Goal: Task Accomplishment & Management: Use online tool/utility

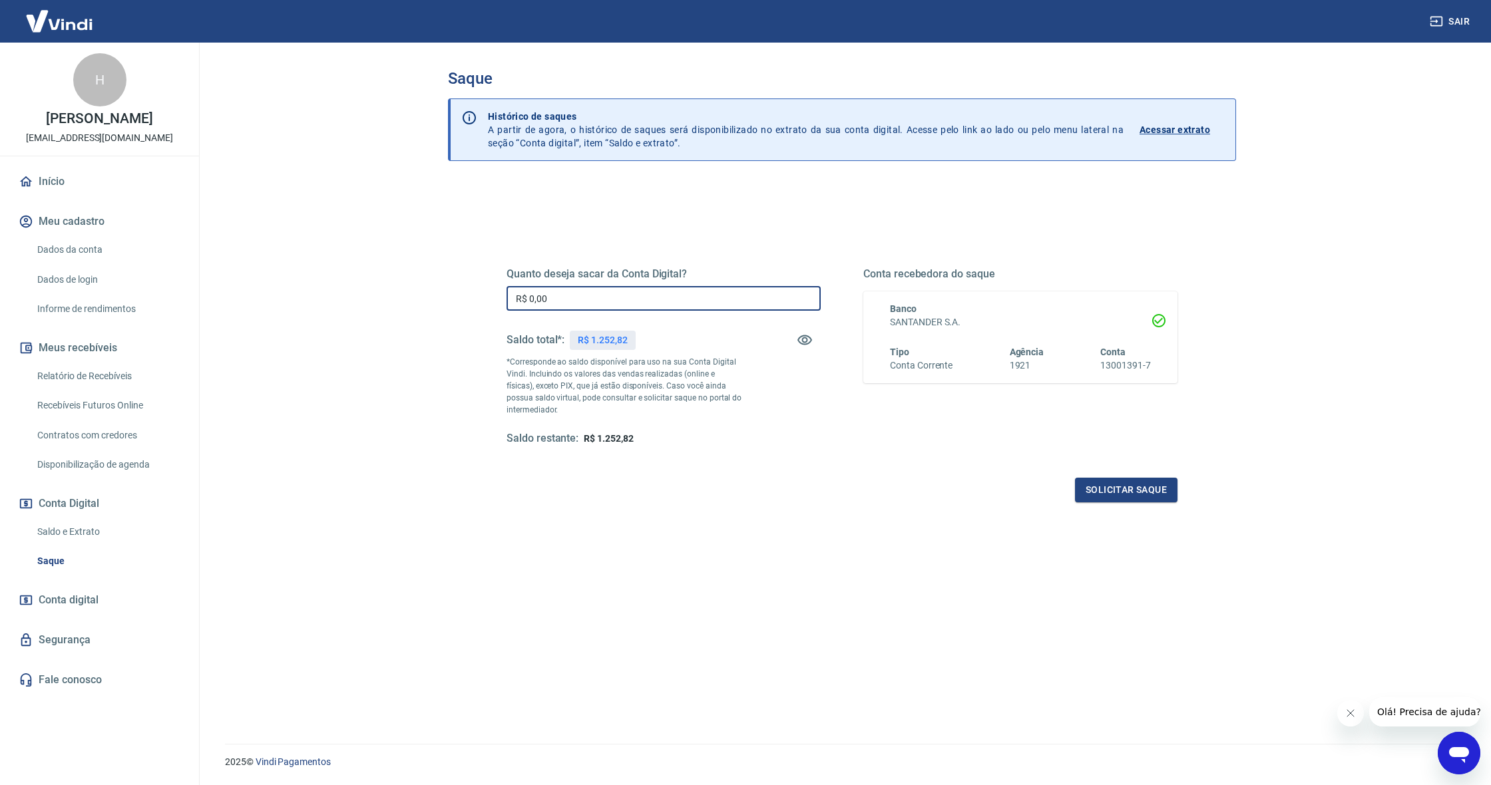
drag, startPoint x: 573, startPoint y: 299, endPoint x: 478, endPoint y: 296, distance: 95.2
click at [478, 296] on div "Quanto deseja sacar da Conta Digital? R$ 0,00 ​ Saldo total*: R$ 1.252,82 *Corr…" at bounding box center [842, 364] width 735 height 310
type input "R$ 1.252,82"
click at [1138, 502] on div "Quanto deseja sacar da Conta Digital? R$ 1.252,82 ​ Saldo total*: R$ 1.252,82 *…" at bounding box center [842, 364] width 703 height 310
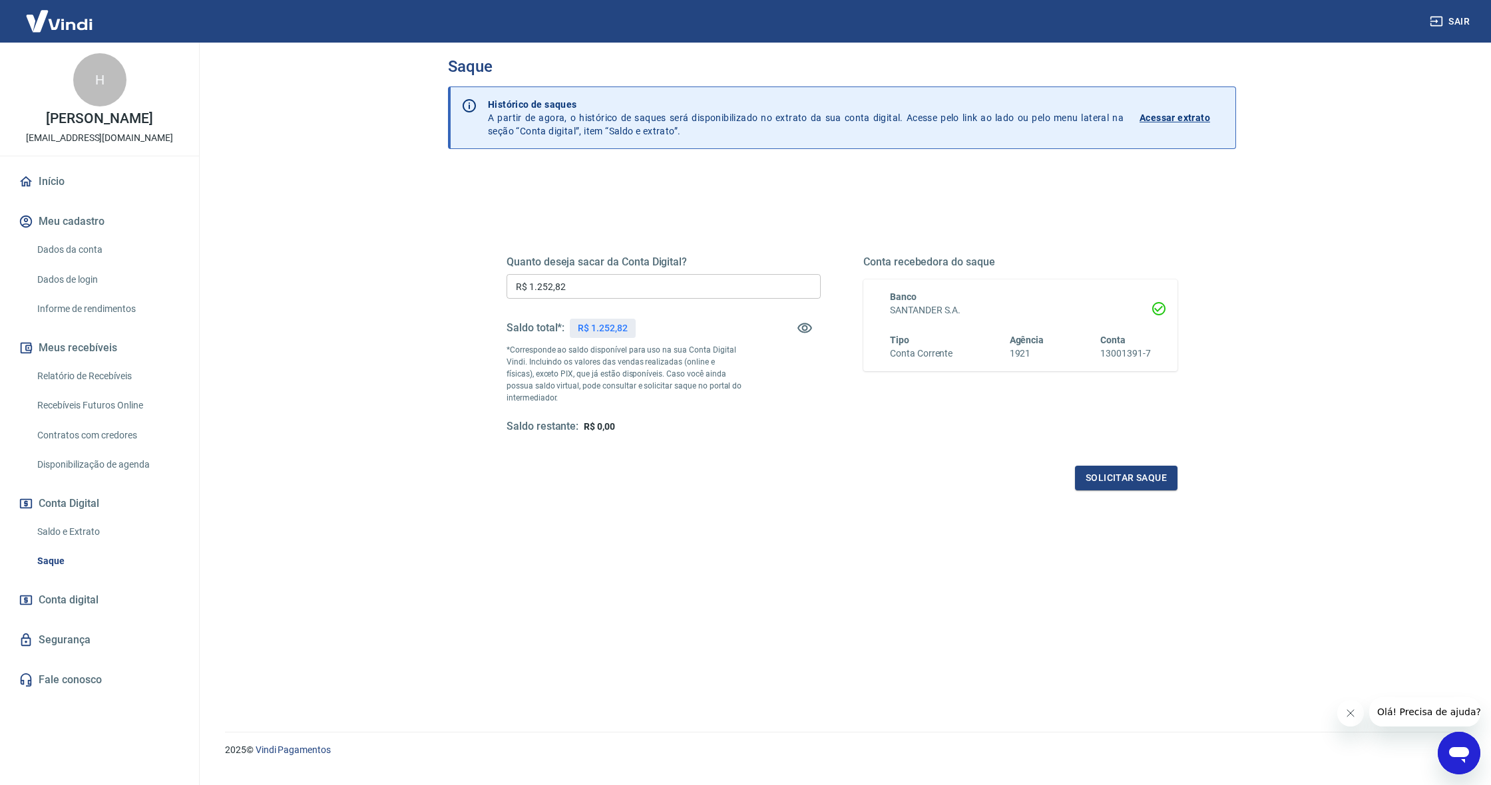
scroll to position [14, 0]
click at [1112, 469] on button "Solicitar saque" at bounding box center [1126, 476] width 103 height 25
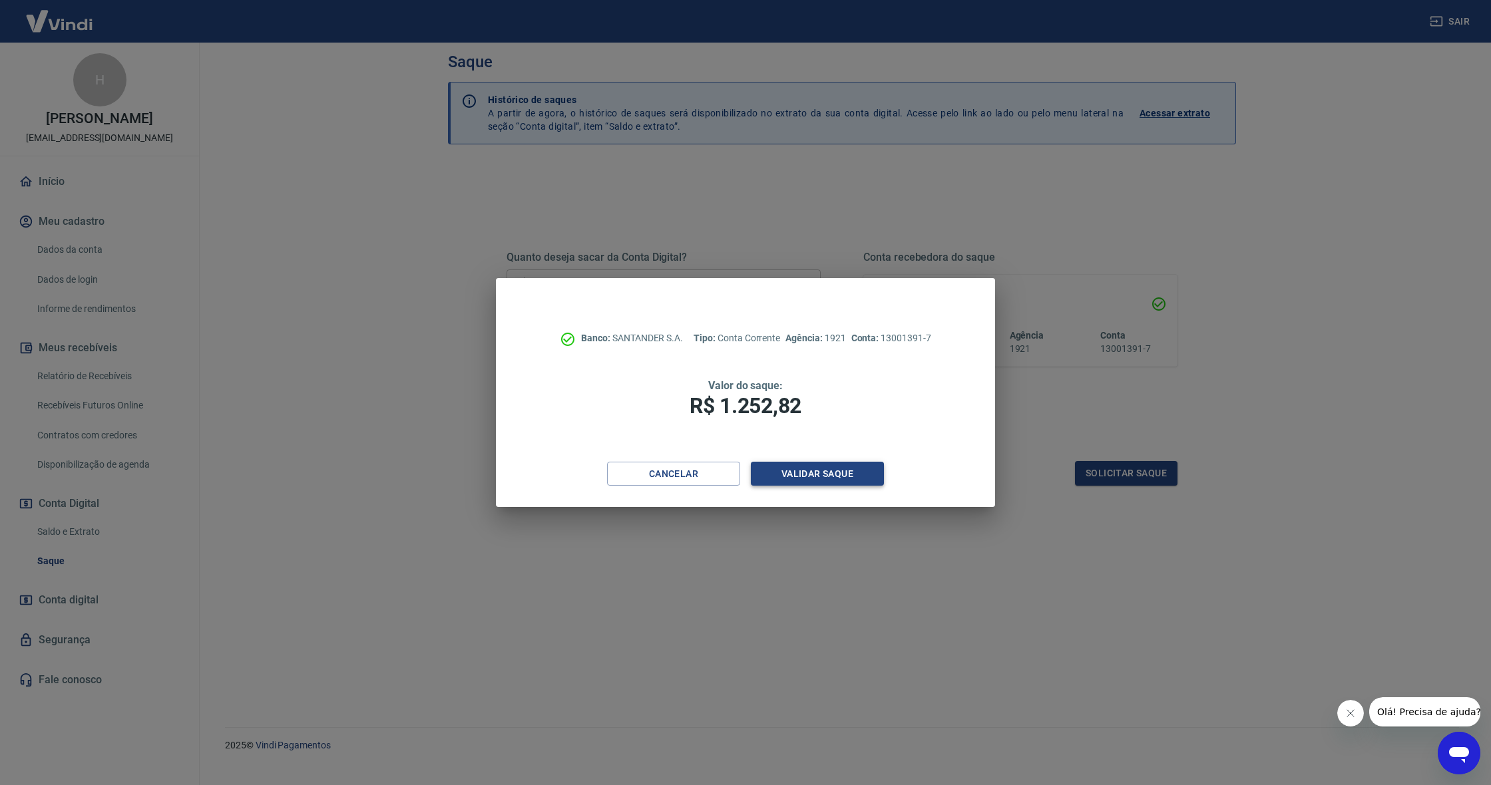
click at [819, 478] on button "Validar saque" at bounding box center [817, 474] width 133 height 25
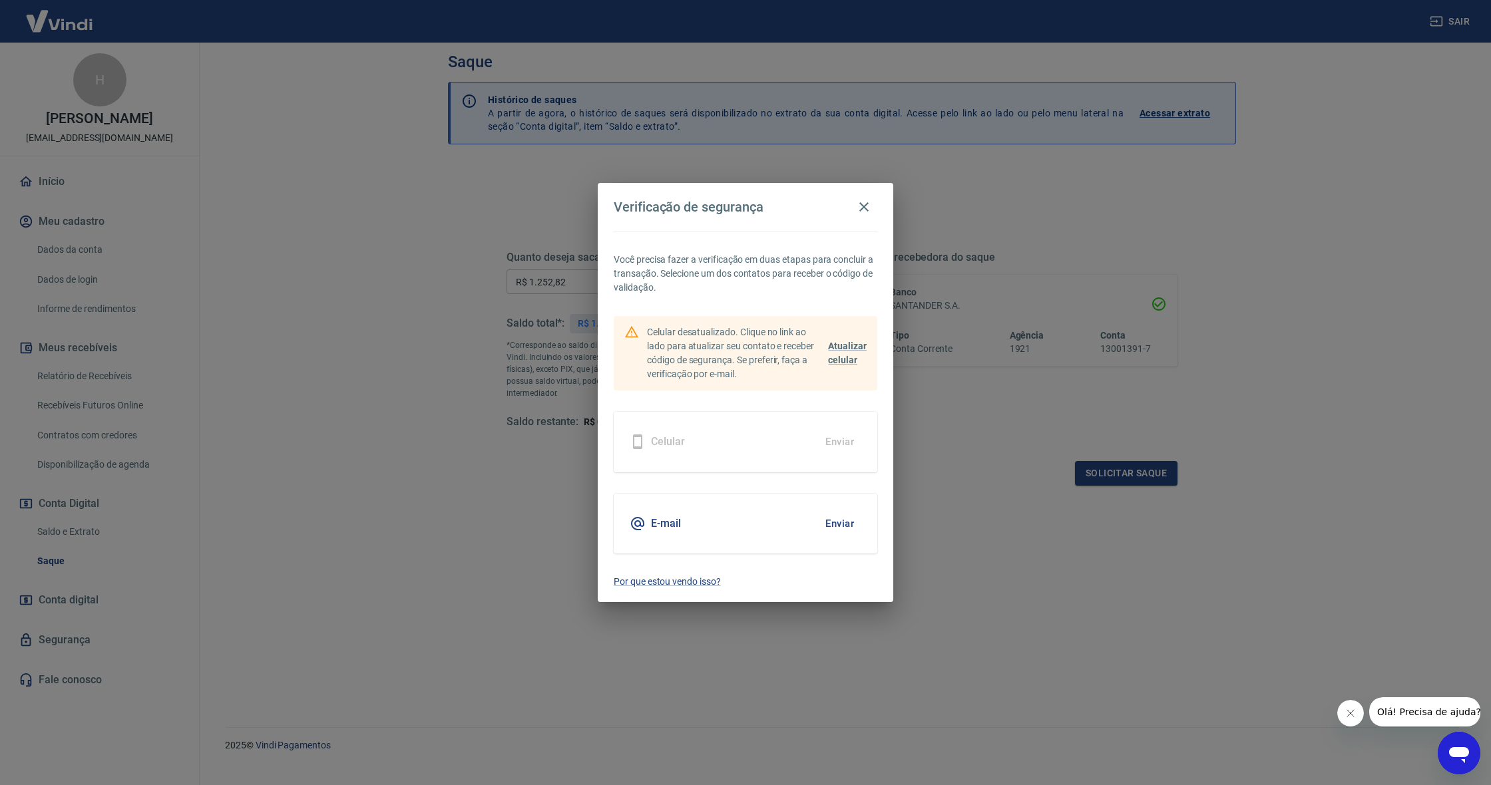
drag, startPoint x: 832, startPoint y: 529, endPoint x: 824, endPoint y: 528, distance: 8.1
click at [832, 529] on button "Enviar" at bounding box center [839, 524] width 43 height 28
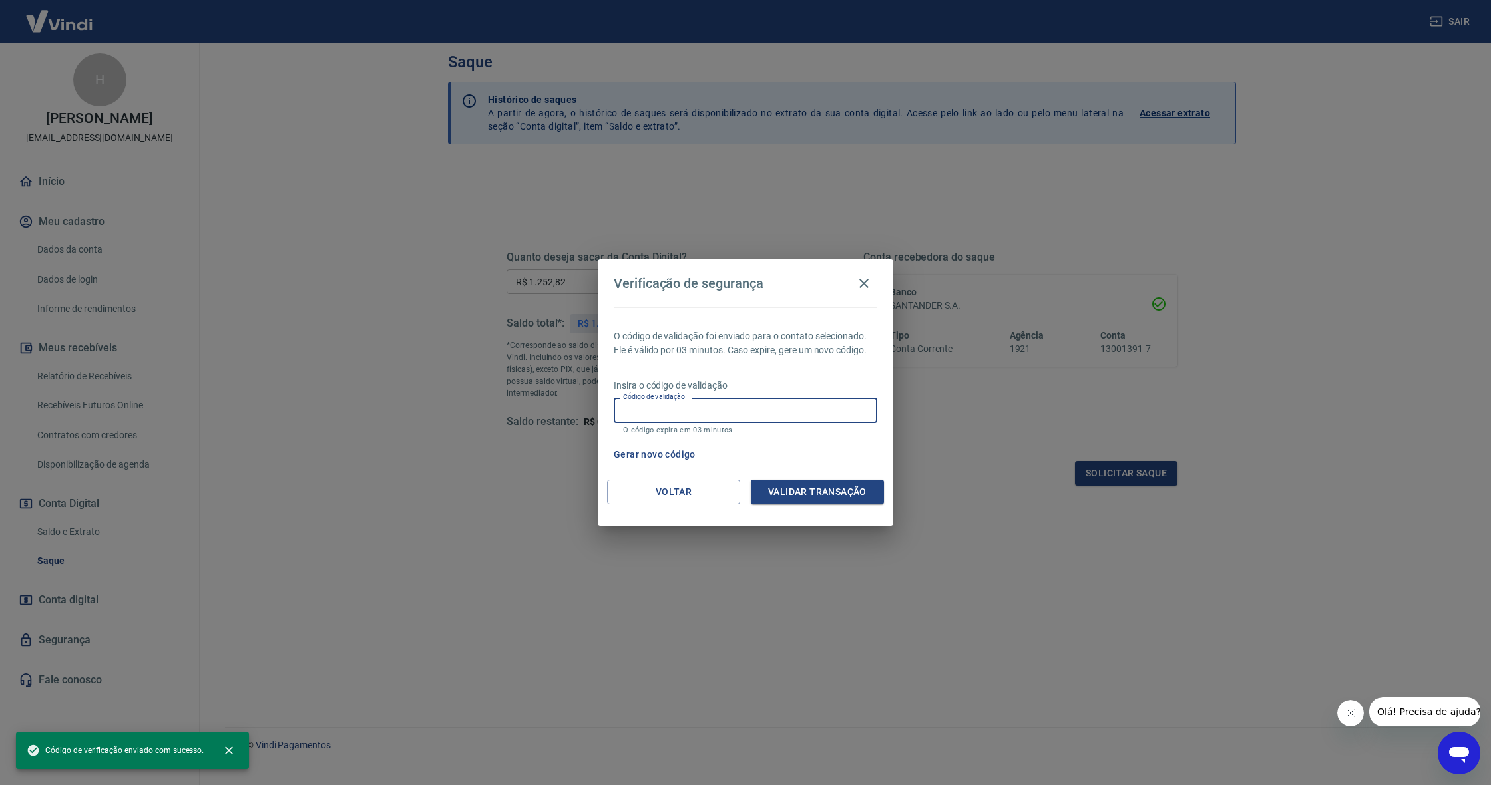
click at [673, 414] on input "Código de validação" at bounding box center [746, 410] width 264 height 25
paste input "261755"
type input "261755"
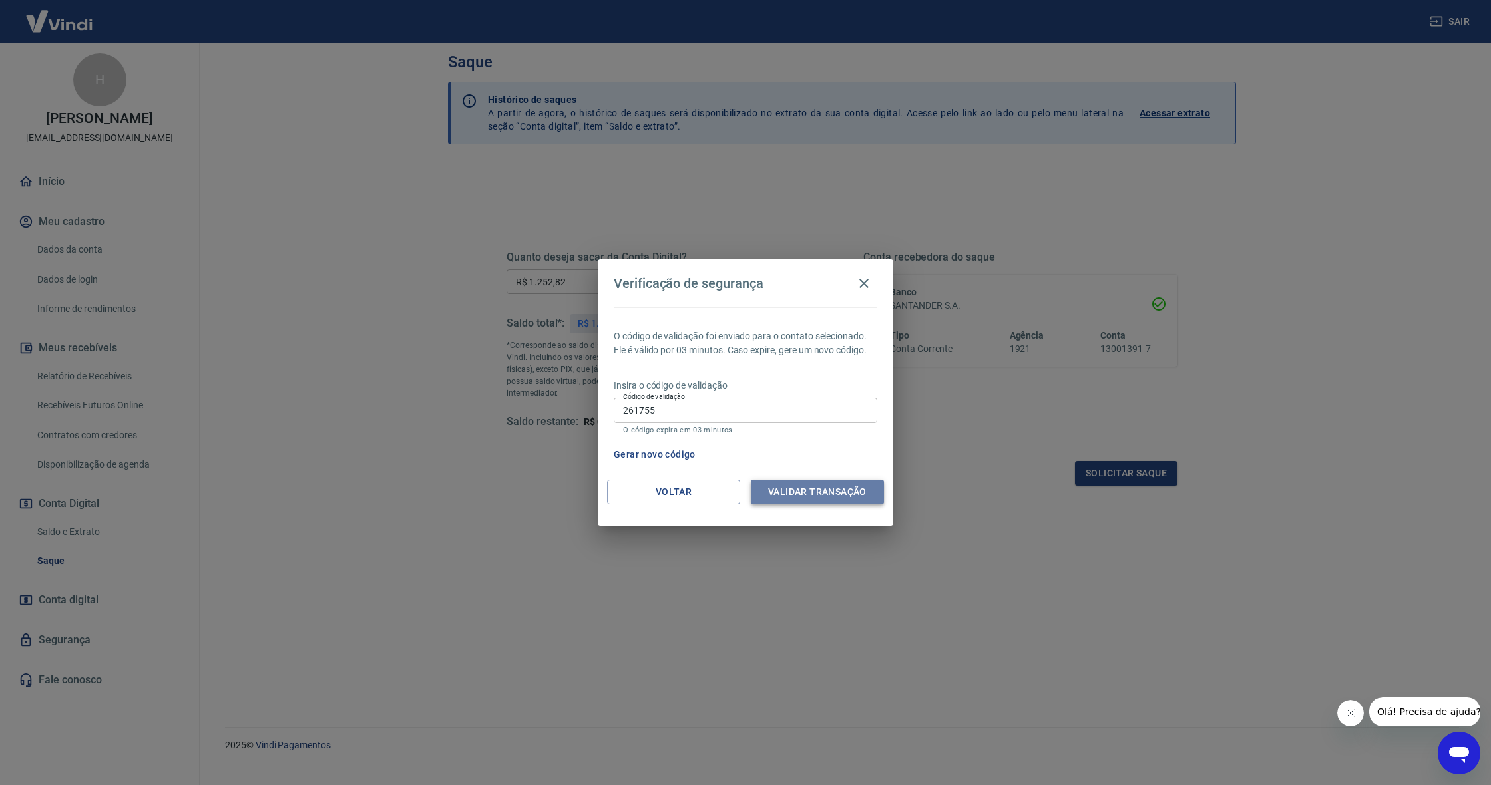
click at [787, 493] on button "Validar transação" at bounding box center [817, 492] width 133 height 25
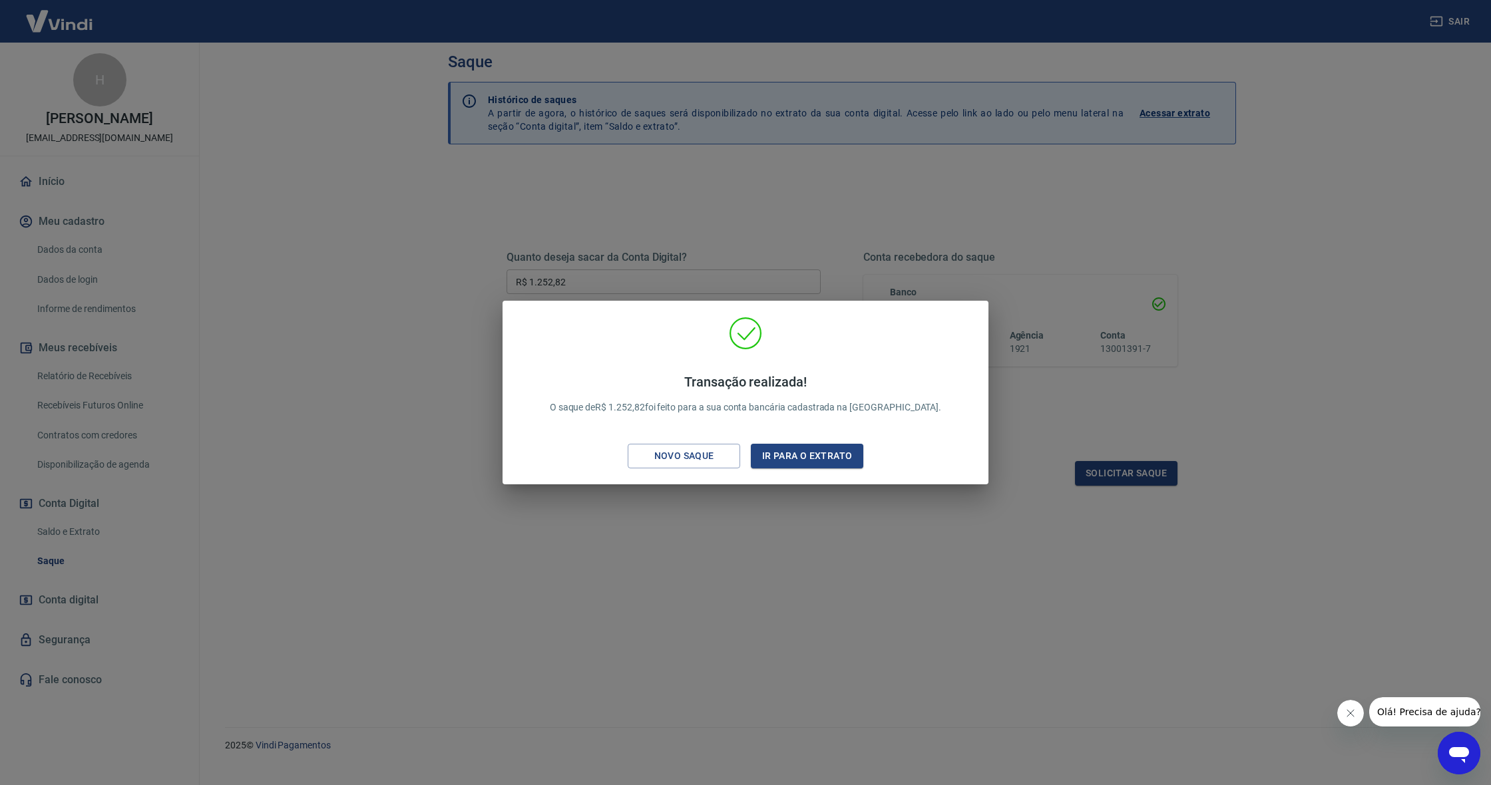
click at [701, 615] on div "Transação realizada! O saque de R$ 1.252,82 foi feito para a sua conta bancária…" at bounding box center [745, 392] width 1491 height 785
